Goal: Find specific page/section: Find specific page/section

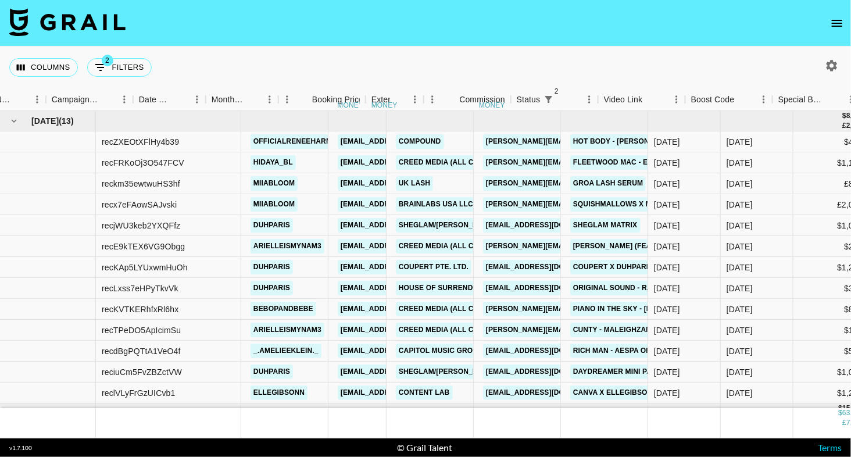
scroll to position [0, 515]
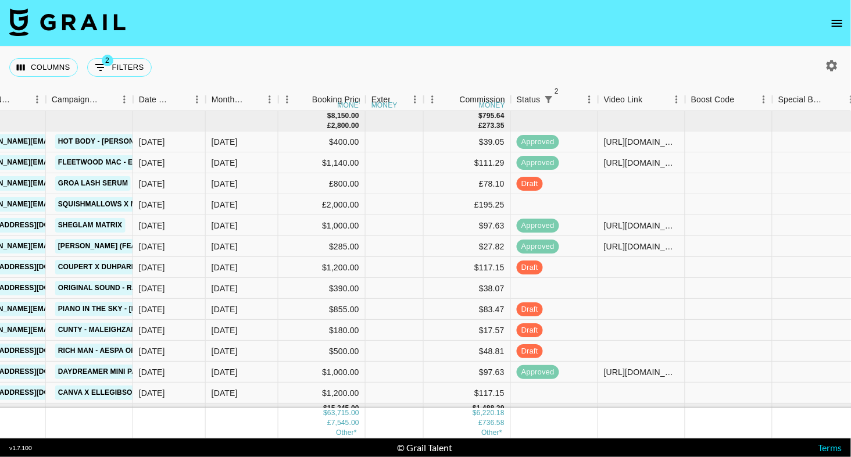
click at [840, 25] on icon "open drawer" at bounding box center [837, 23] width 10 height 7
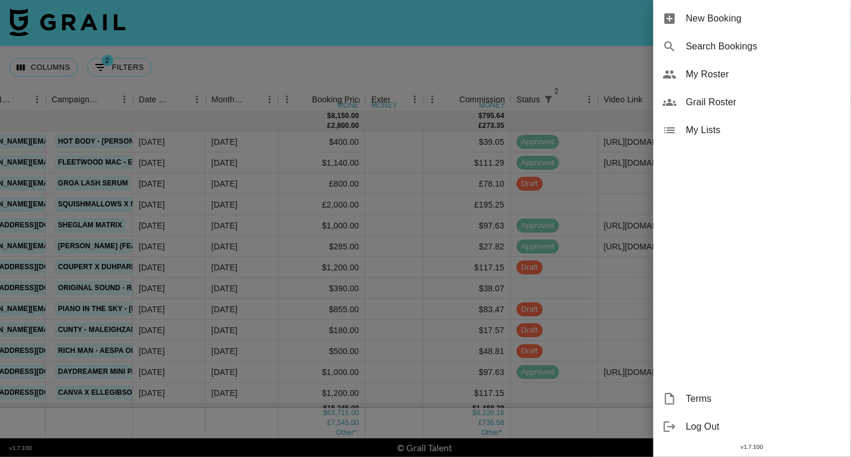
click at [739, 67] on span "My Roster" at bounding box center [764, 74] width 156 height 14
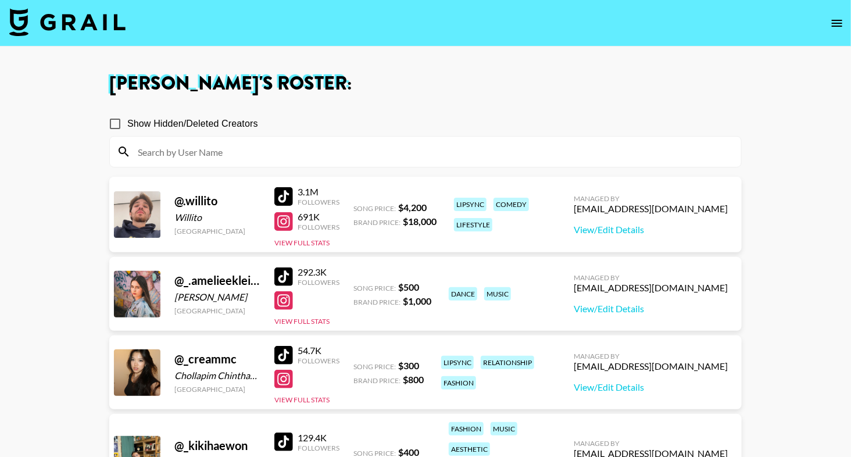
click at [442, 150] on input at bounding box center [432, 151] width 603 height 19
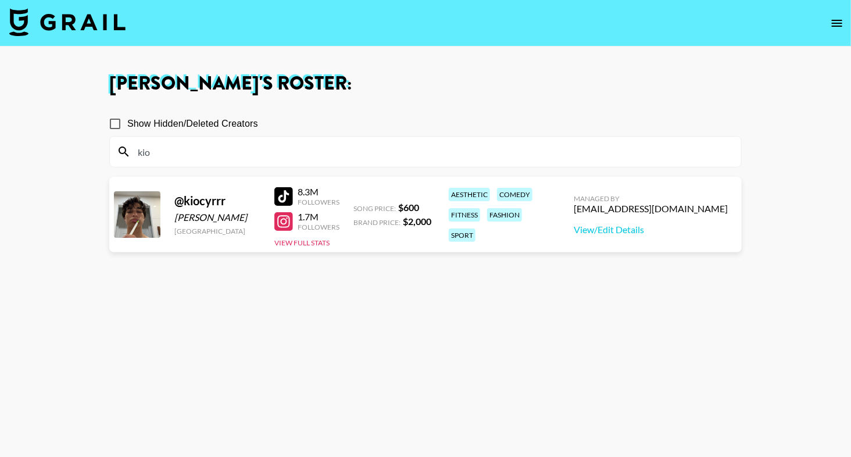
type input "kio"
click at [0, 0] on section "[PERSON_NAME] 's Roster: Show Hidden/Deleted Creators kio @ kiocyrrr Kio [PERSO…" at bounding box center [425, 270] width 851 height 540
click at [283, 196] on div at bounding box center [283, 196] width 19 height 19
click at [319, 157] on input "kio" at bounding box center [432, 151] width 603 height 19
